Goal: Task Accomplishment & Management: Complete application form

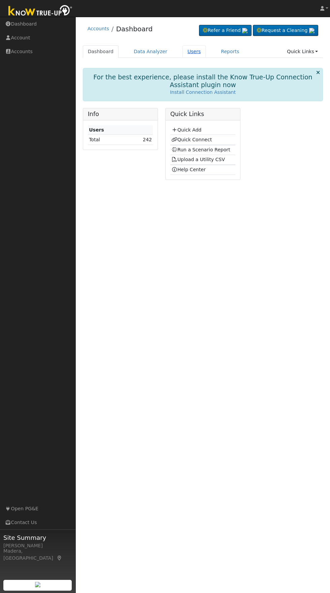
click at [186, 51] on link "Users" at bounding box center [194, 51] width 24 height 12
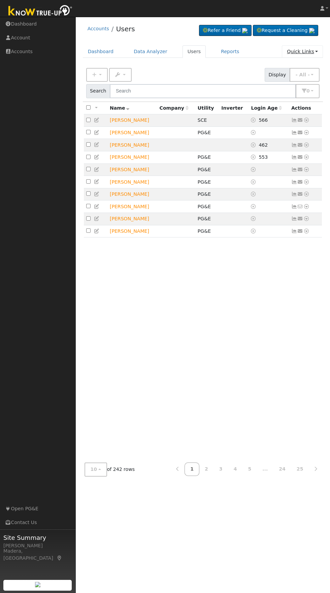
click at [309, 52] on link "Quick Links" at bounding box center [302, 51] width 41 height 12
click at [282, 63] on link "Quick Add" at bounding box center [288, 65] width 68 height 9
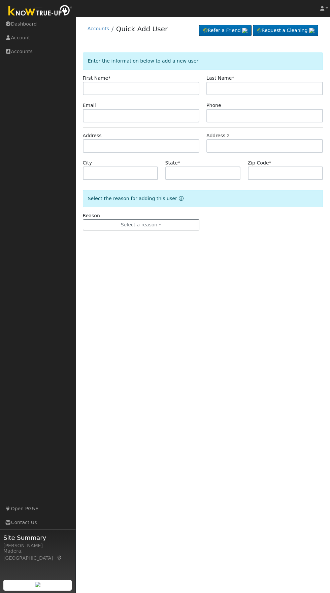
click at [184, 90] on input "text" at bounding box center [141, 88] width 116 height 13
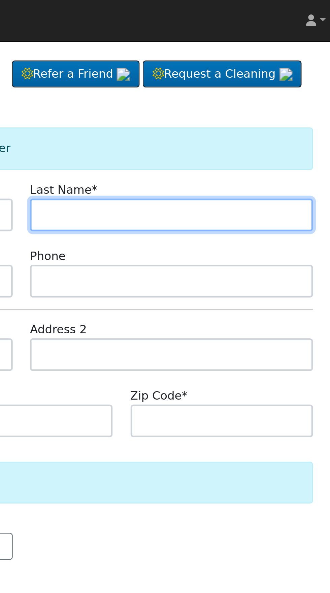
click at [284, 88] on input "text" at bounding box center [264, 88] width 116 height 13
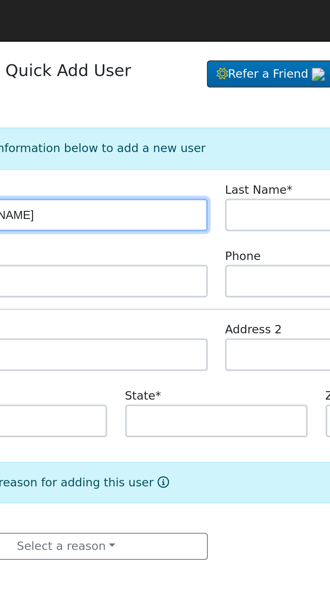
click at [162, 87] on input "Diane" at bounding box center [141, 88] width 116 height 13
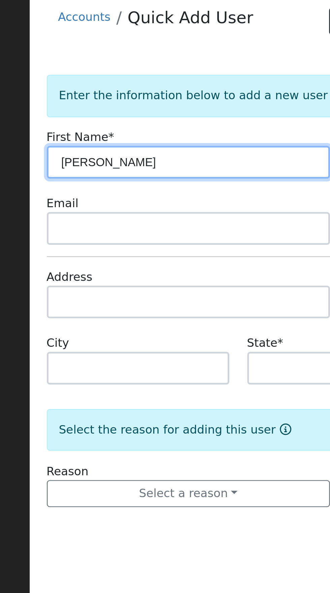
type input "Dianne"
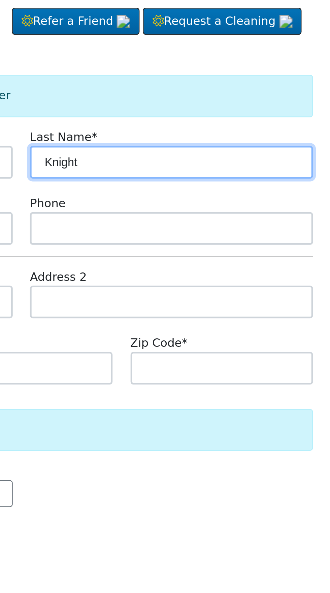
type input "Knight"
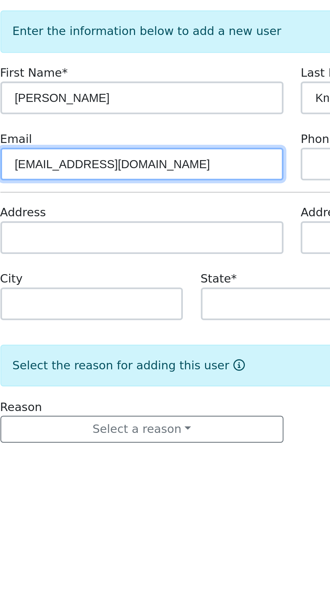
type input "Knightdianne7@gmail.com"
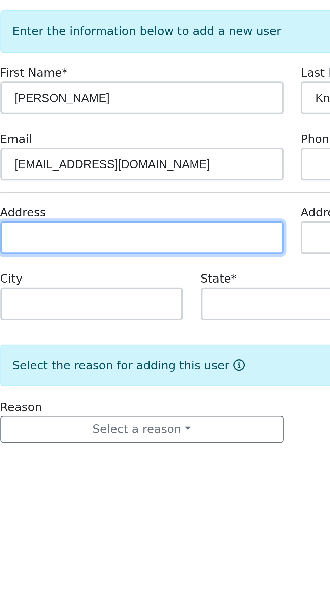
click at [153, 147] on input "text" at bounding box center [141, 145] width 116 height 13
type input "[STREET_ADDRESS]"
type input "Yokuts Valley"
type input "CA"
type input "93675"
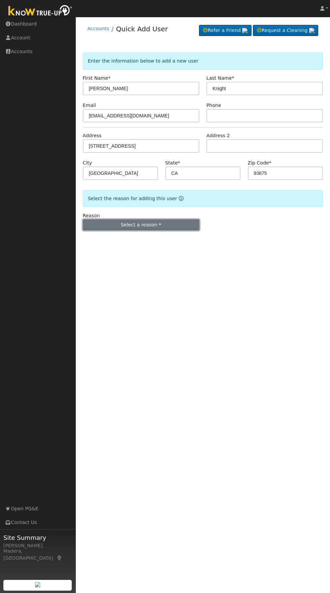
click at [157, 228] on button "Select a reason" at bounding box center [141, 224] width 116 height 11
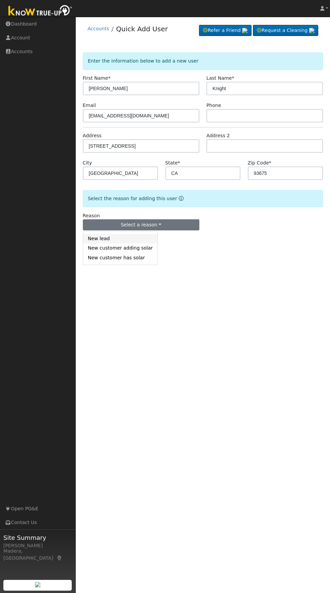
click at [109, 236] on link "New lead" at bounding box center [120, 238] width 74 height 9
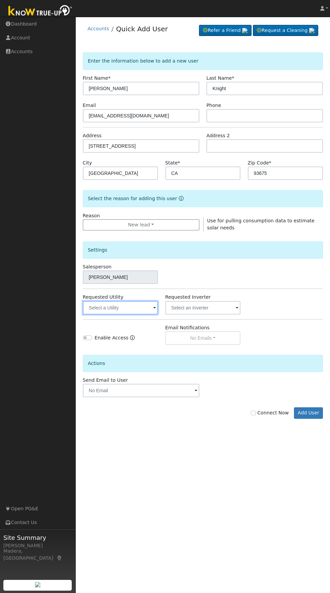
click at [125, 308] on input "text" at bounding box center [120, 307] width 75 height 13
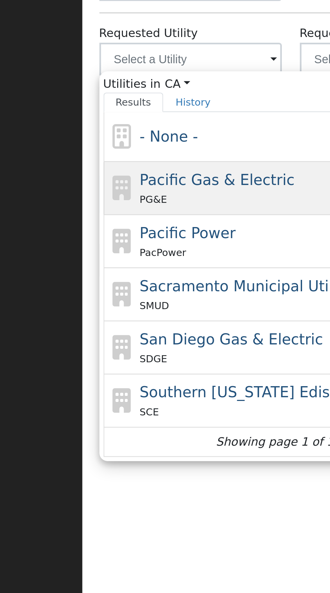
click at [147, 358] on span "Pacific Gas & Electric" at bounding box center [131, 357] width 64 height 7
type input "Pacific Gas & Electric"
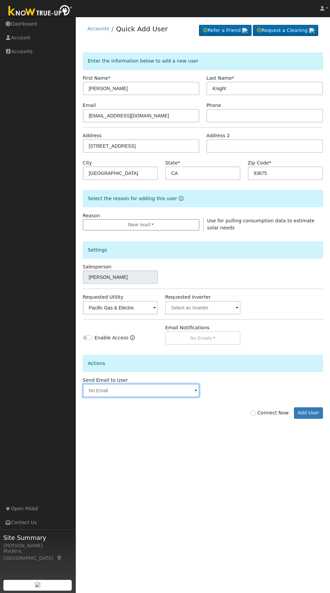
click at [171, 391] on input "text" at bounding box center [141, 390] width 116 height 13
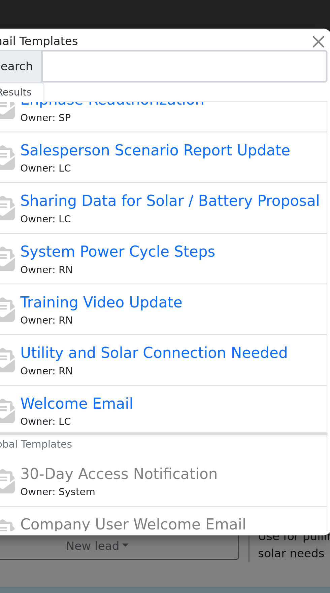
scroll to position [142, 0]
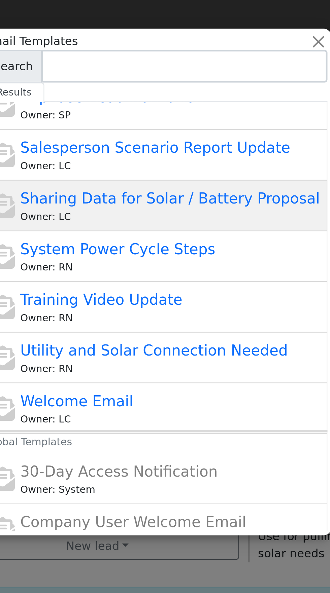
click at [206, 83] on span "Sharing Data for Solar / Battery Proposal" at bounding box center [170, 81] width 123 height 7
type input "Sharing Data for Solar / Battery Proposal"
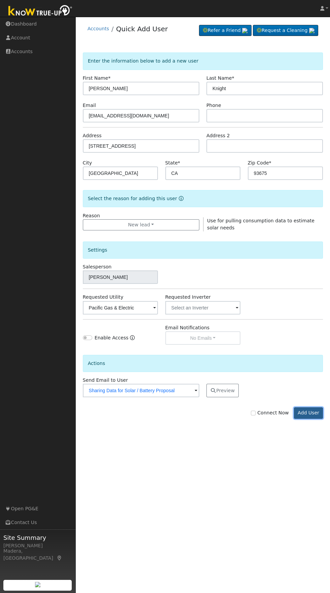
click at [304, 412] on button "Add User" at bounding box center [308, 412] width 29 height 11
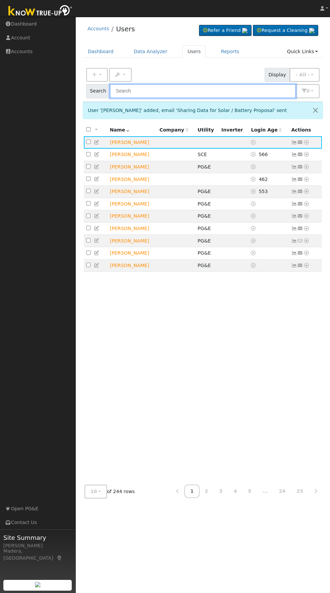
click at [194, 91] on input "text" at bounding box center [203, 91] width 186 height 14
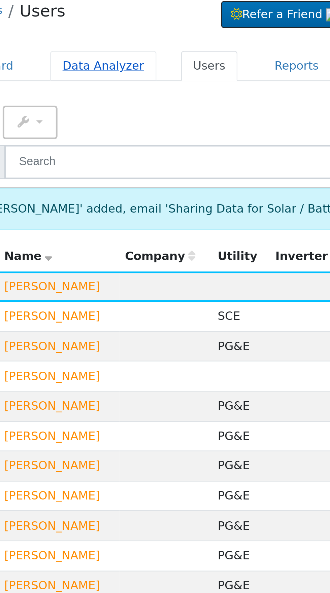
click at [154, 51] on link "Data Analyzer" at bounding box center [151, 51] width 44 height 12
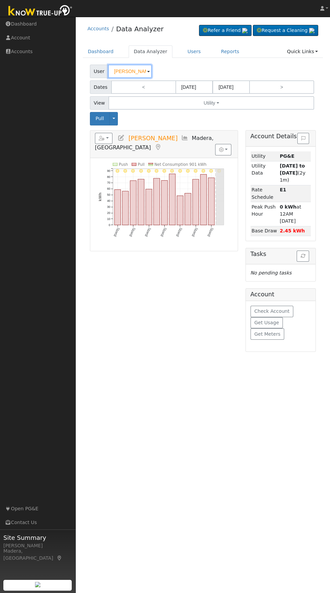
click at [129, 72] on input "[PERSON_NAME]" at bounding box center [130, 71] width 44 height 13
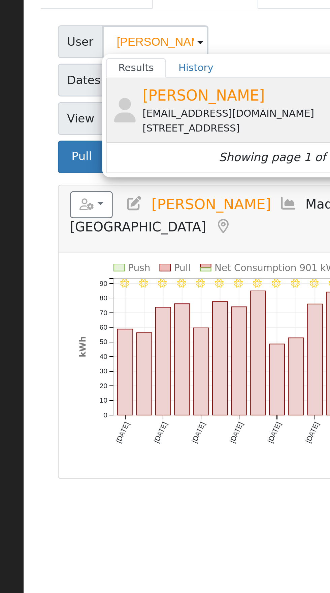
click at [172, 105] on div "[STREET_ADDRESS]" at bounding box center [186, 107] width 125 height 6
type input "[PERSON_NAME]"
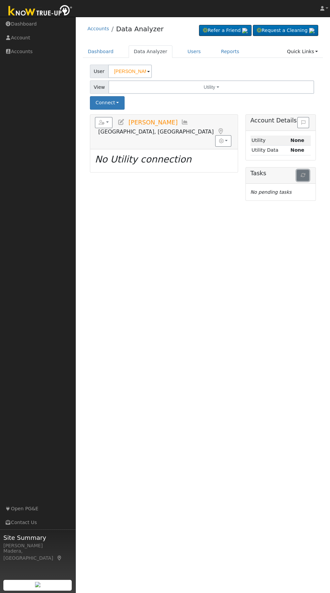
click at [300, 172] on button "button" at bounding box center [302, 175] width 12 height 11
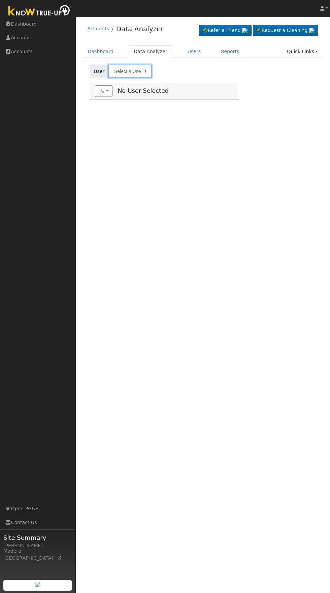
type input "[PERSON_NAME]"
